Goal: Find specific page/section: Find specific page/section

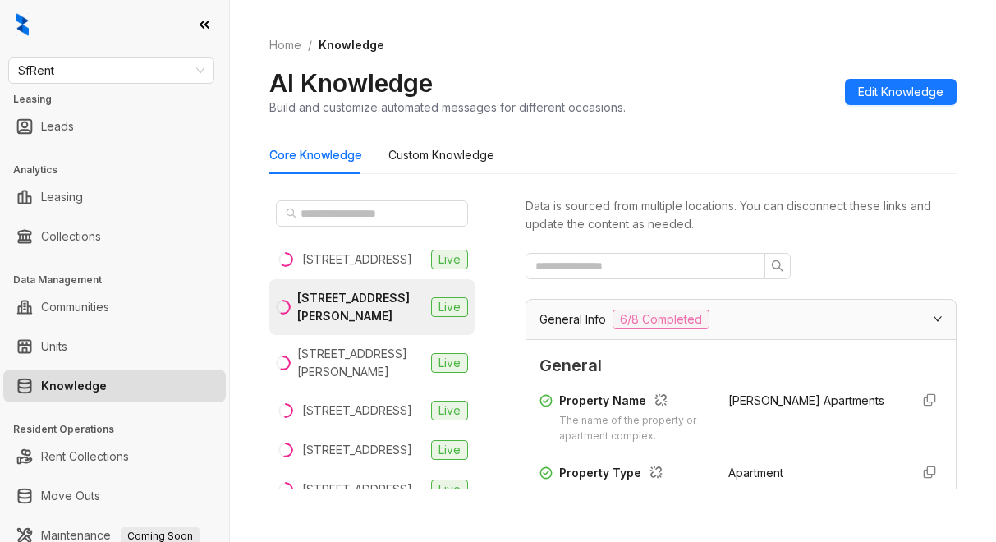
scroll to position [2212, 0]
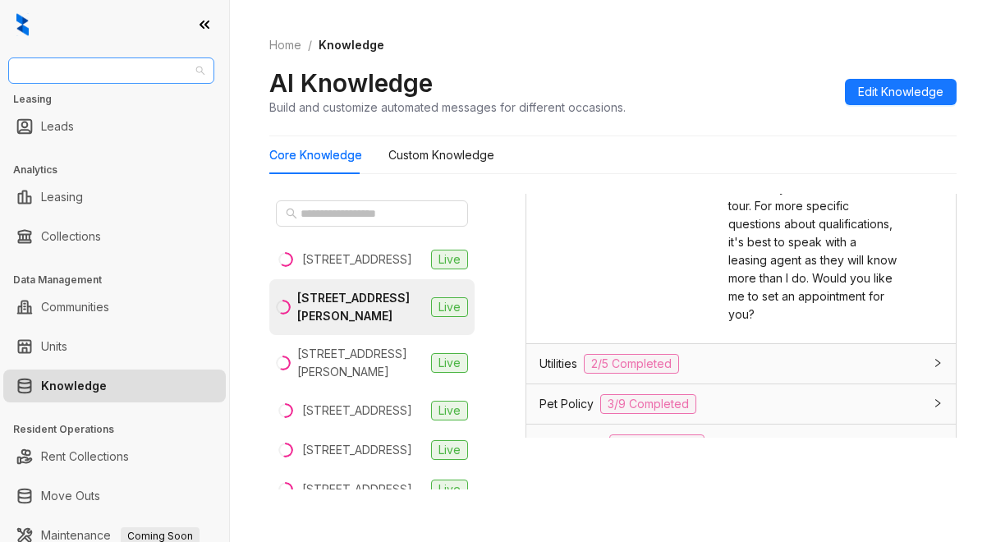
click at [69, 65] on span "SfRent" at bounding box center [111, 70] width 186 height 25
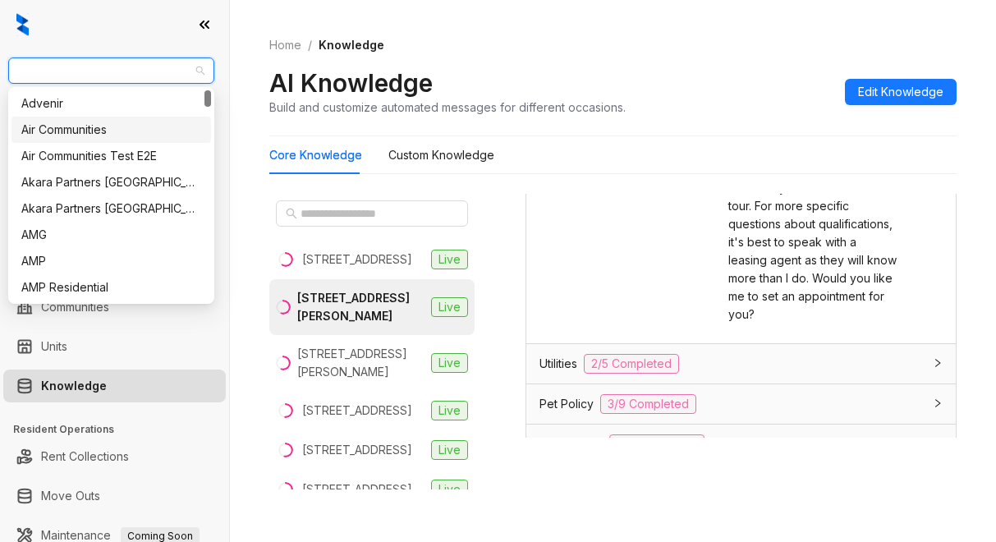
click at [70, 134] on div "Air Communities" at bounding box center [111, 130] width 180 height 18
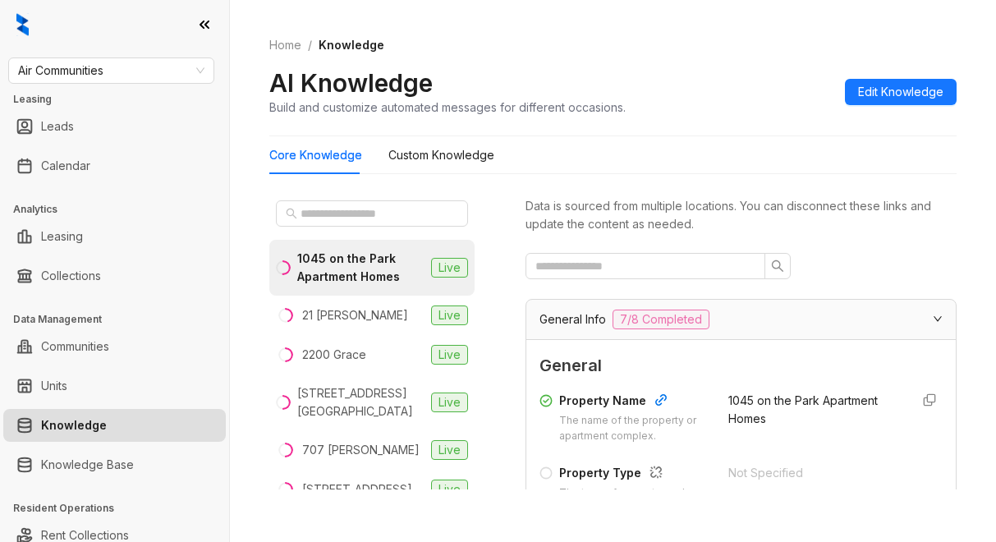
click at [733, 377] on span "General" at bounding box center [741, 365] width 403 height 25
click at [328, 218] on input "text" at bounding box center [373, 214] width 145 height 18
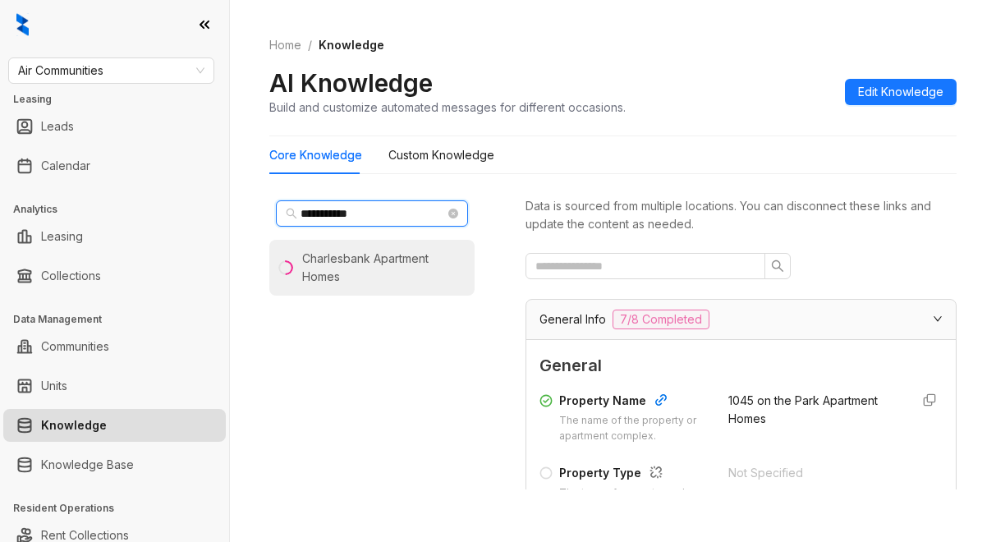
type input "**********"
click at [348, 283] on div "Charlesbank Apartment Homes" at bounding box center [385, 268] width 166 height 36
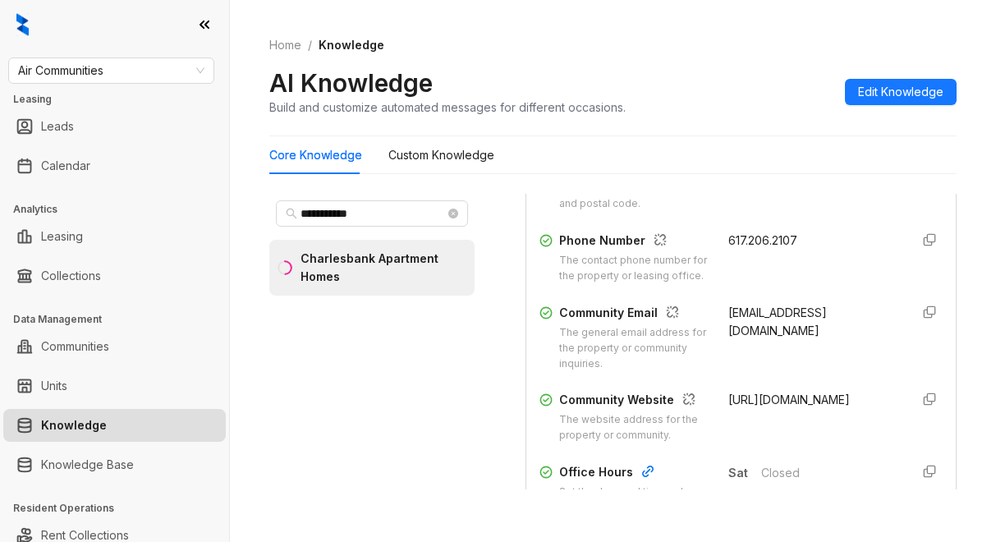
scroll to position [411, 0]
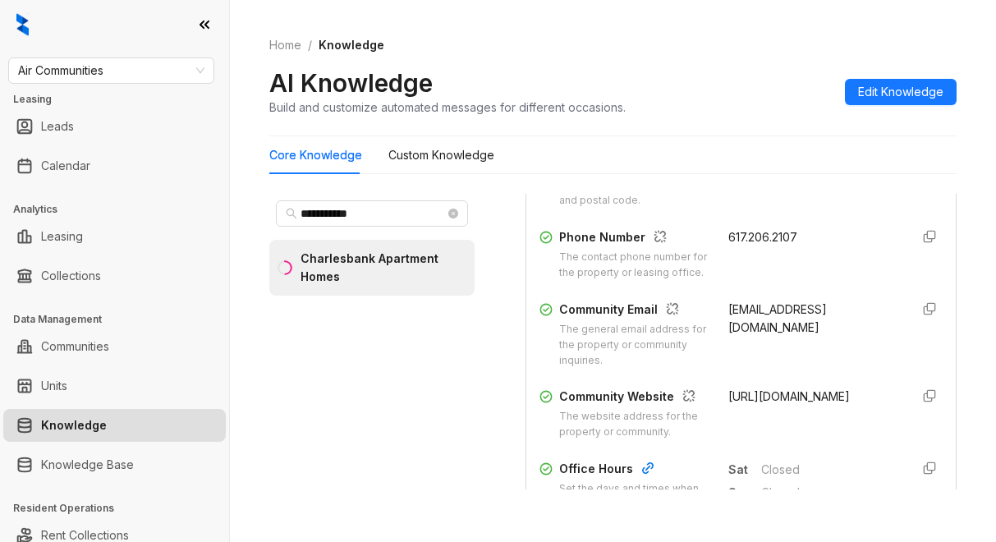
click at [691, 123] on div "Home / Knowledge AI Knowledge Build and customize automated messages for differ…" at bounding box center [612, 76] width 687 height 120
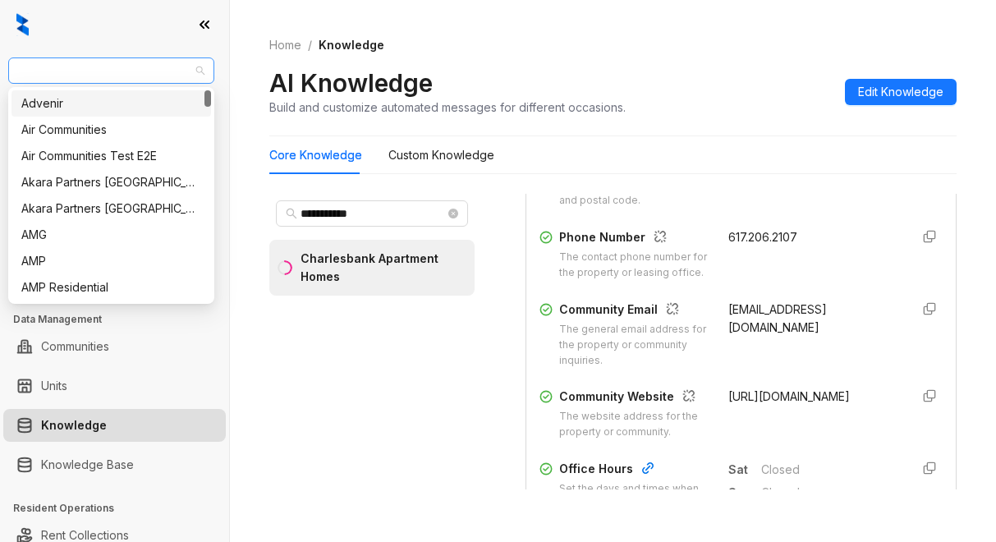
drag, startPoint x: 139, startPoint y: 71, endPoint x: 102, endPoint y: 70, distance: 37.0
click at [102, 70] on span "Air Communities" at bounding box center [111, 70] width 186 height 25
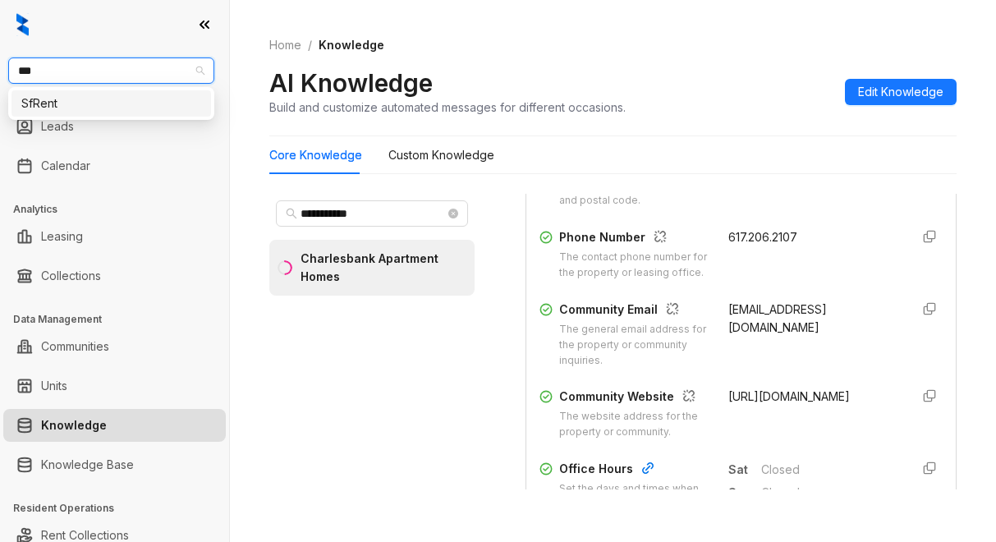
type input "****"
click at [48, 108] on div "SfRent" at bounding box center [111, 103] width 180 height 18
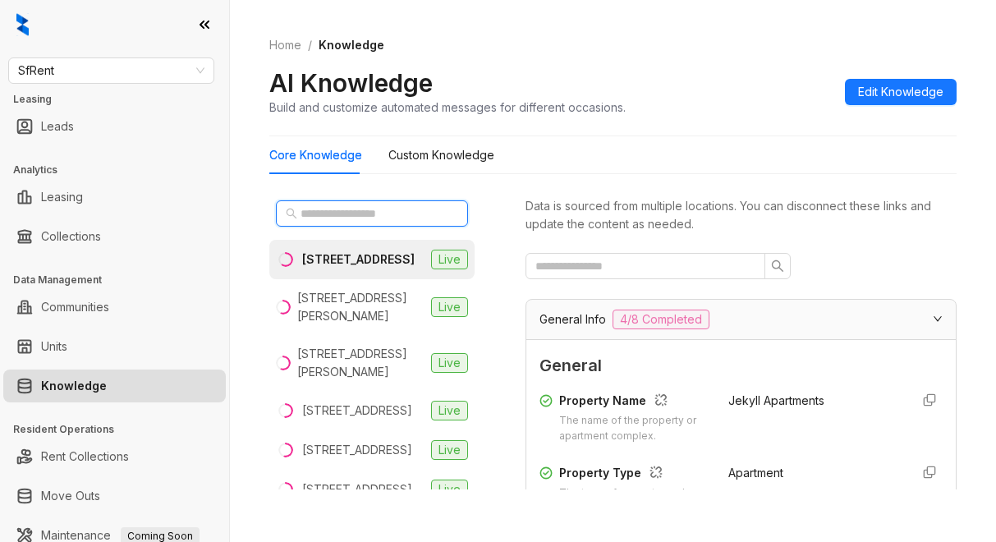
click at [307, 216] on input "text" at bounding box center [373, 214] width 145 height 18
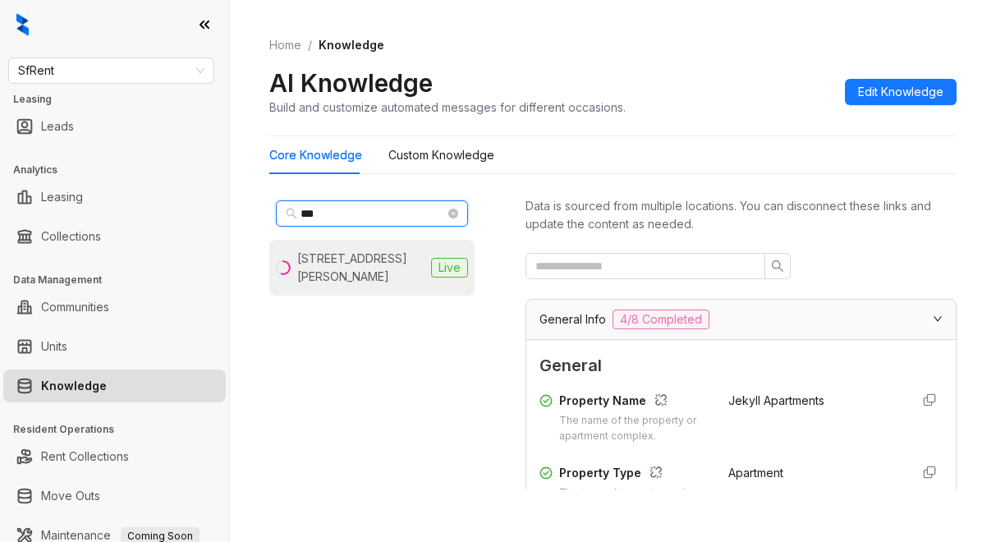
type input "***"
click at [342, 276] on div "555 O’Farrell St, San Francisco, CA" at bounding box center [360, 268] width 127 height 36
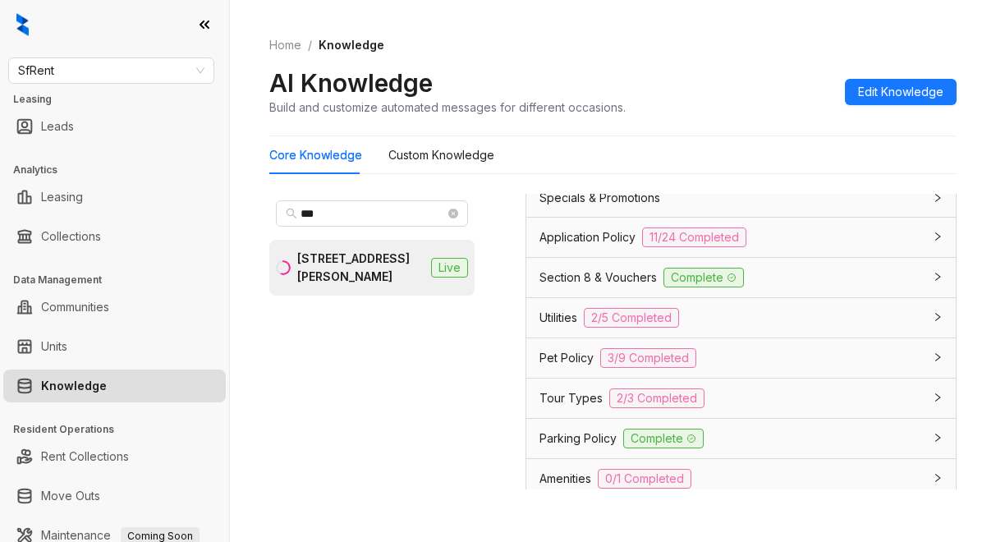
scroll to position [1314, 0]
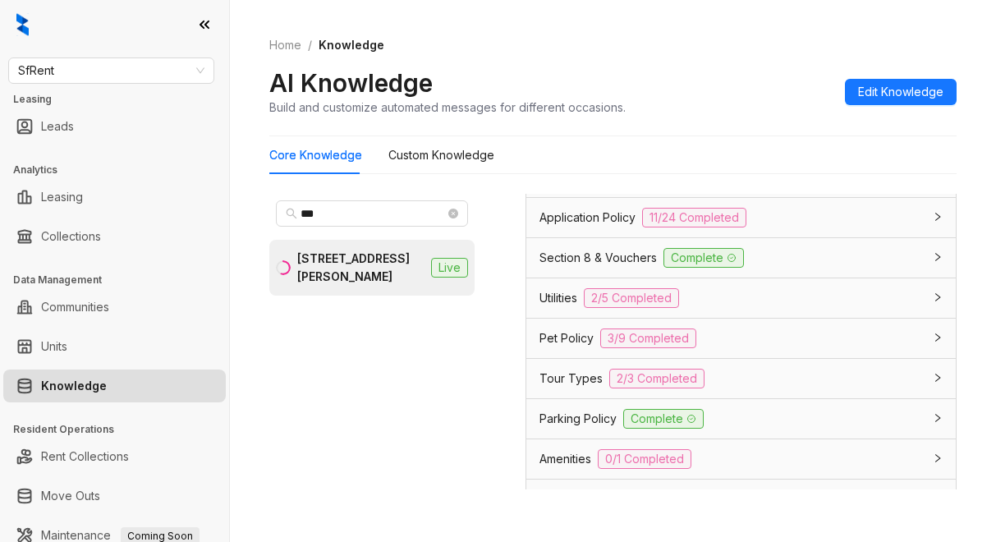
click at [580, 227] on span "Application Policy" at bounding box center [588, 218] width 96 height 18
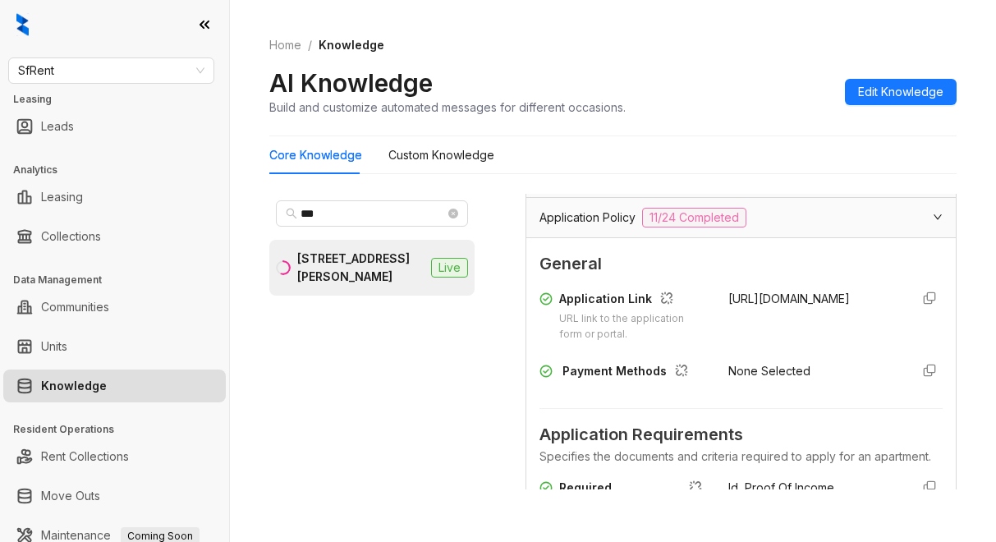
drag, startPoint x: 708, startPoint y: 329, endPoint x: 833, endPoint y: 329, distance: 124.8
click at [833, 329] on div "Application Link URL link to the application form or portal. https://sfrent.net/" at bounding box center [741, 316] width 403 height 53
copy span "https://sfrent.net/"
click at [572, 143] on div "Core Knowledge Custom Knowledge" at bounding box center [612, 155] width 687 height 38
click at [115, 71] on span "SfRent" at bounding box center [111, 70] width 186 height 25
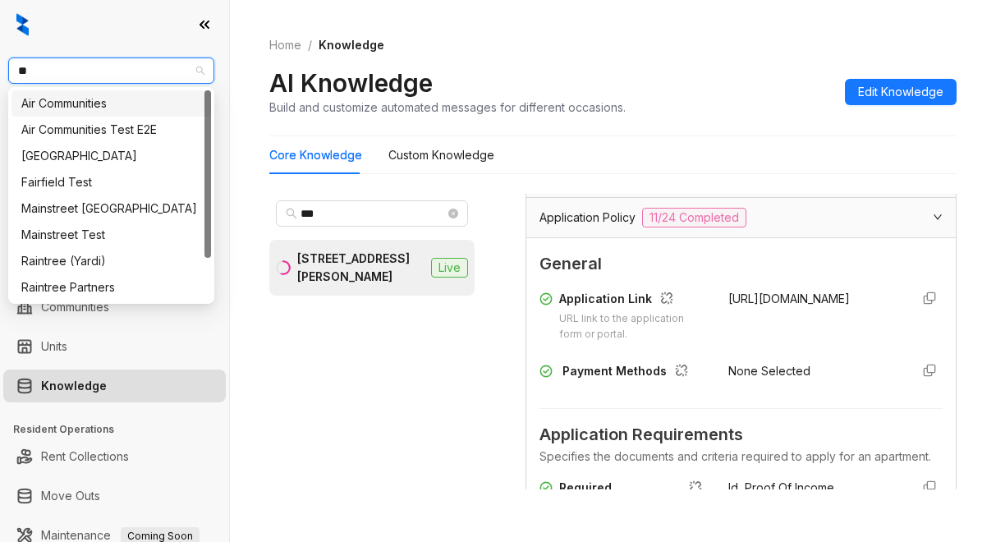
type input "***"
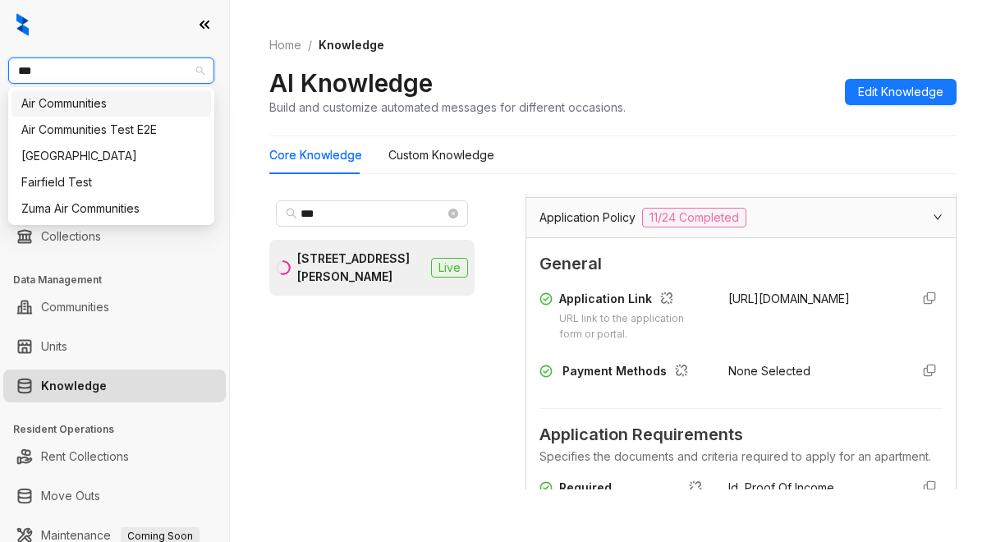
click at [126, 99] on div "Air Communities" at bounding box center [111, 103] width 180 height 18
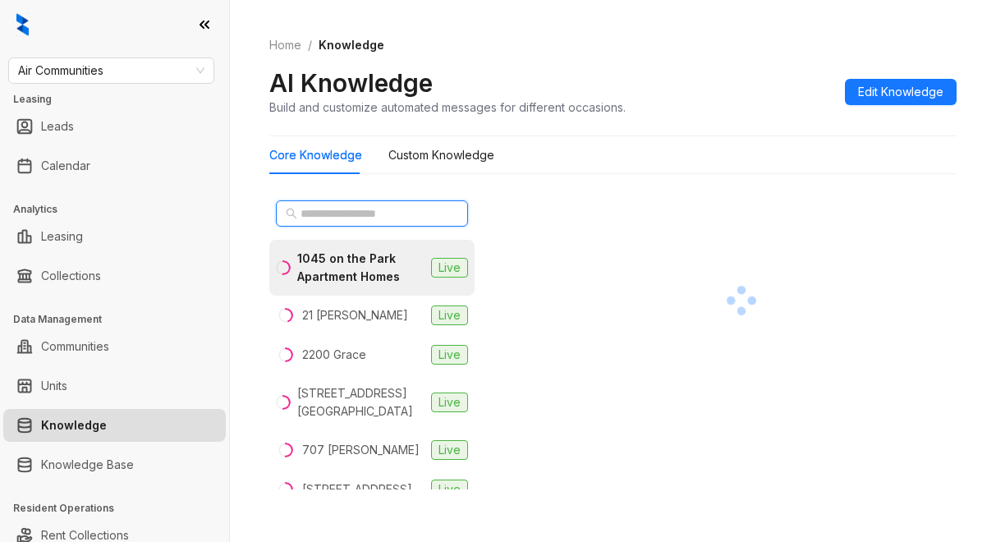
click at [319, 206] on input "text" at bounding box center [373, 214] width 145 height 18
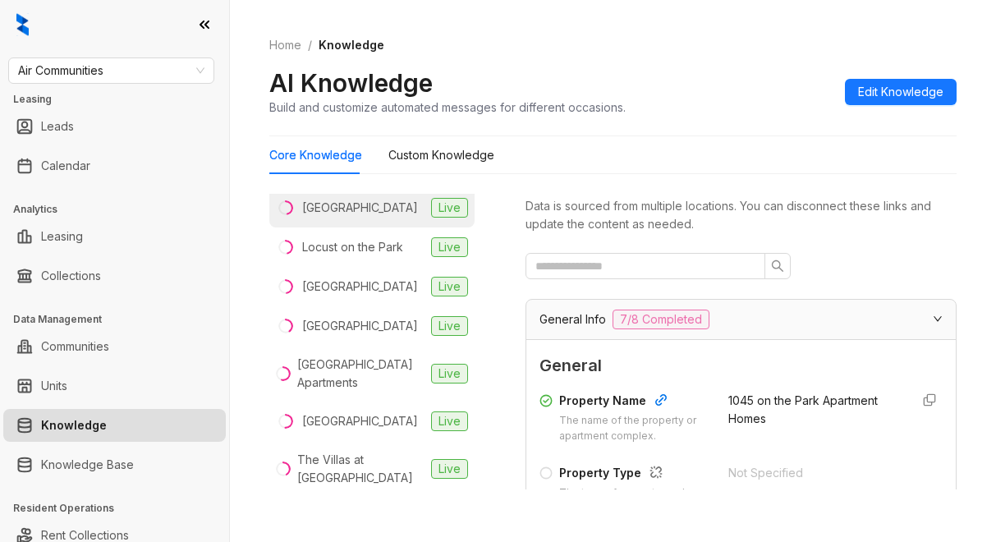
scroll to position [115, 0]
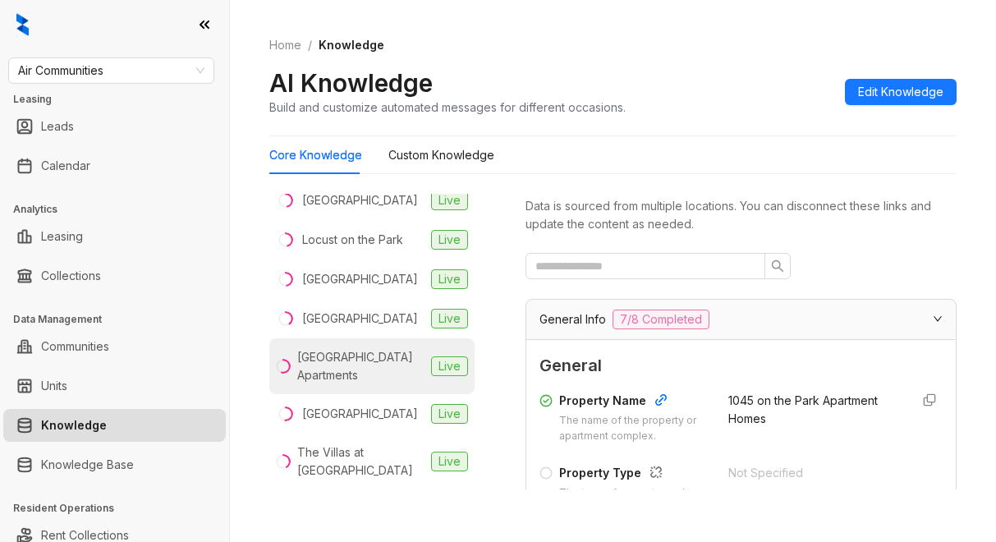
type input "****"
click at [321, 372] on div "[GEOGRAPHIC_DATA] Apartments" at bounding box center [360, 366] width 127 height 36
